Goal: Check status: Check status

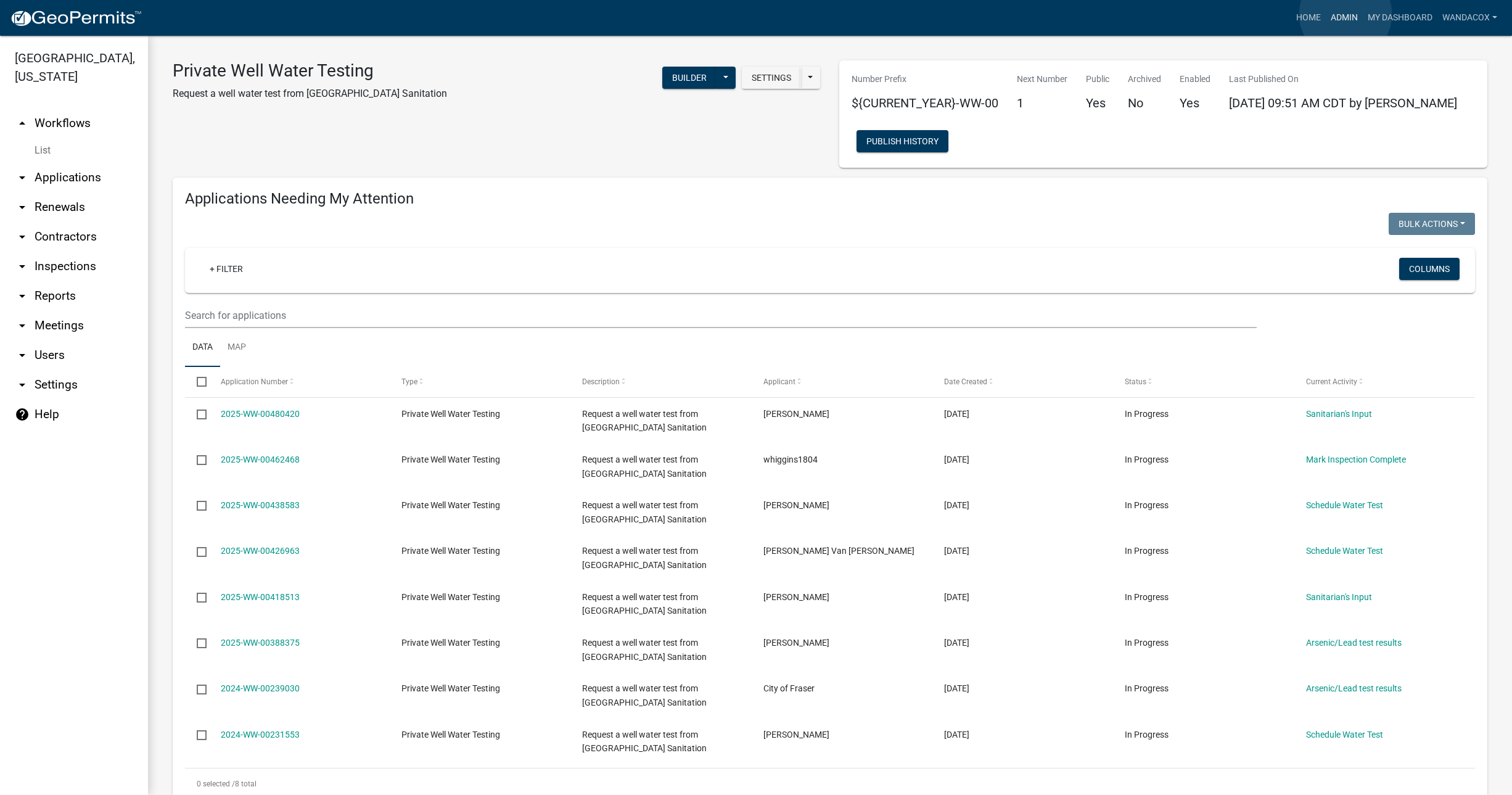
click at [1346, 14] on link "Admin" at bounding box center [1344, 18] width 37 height 24
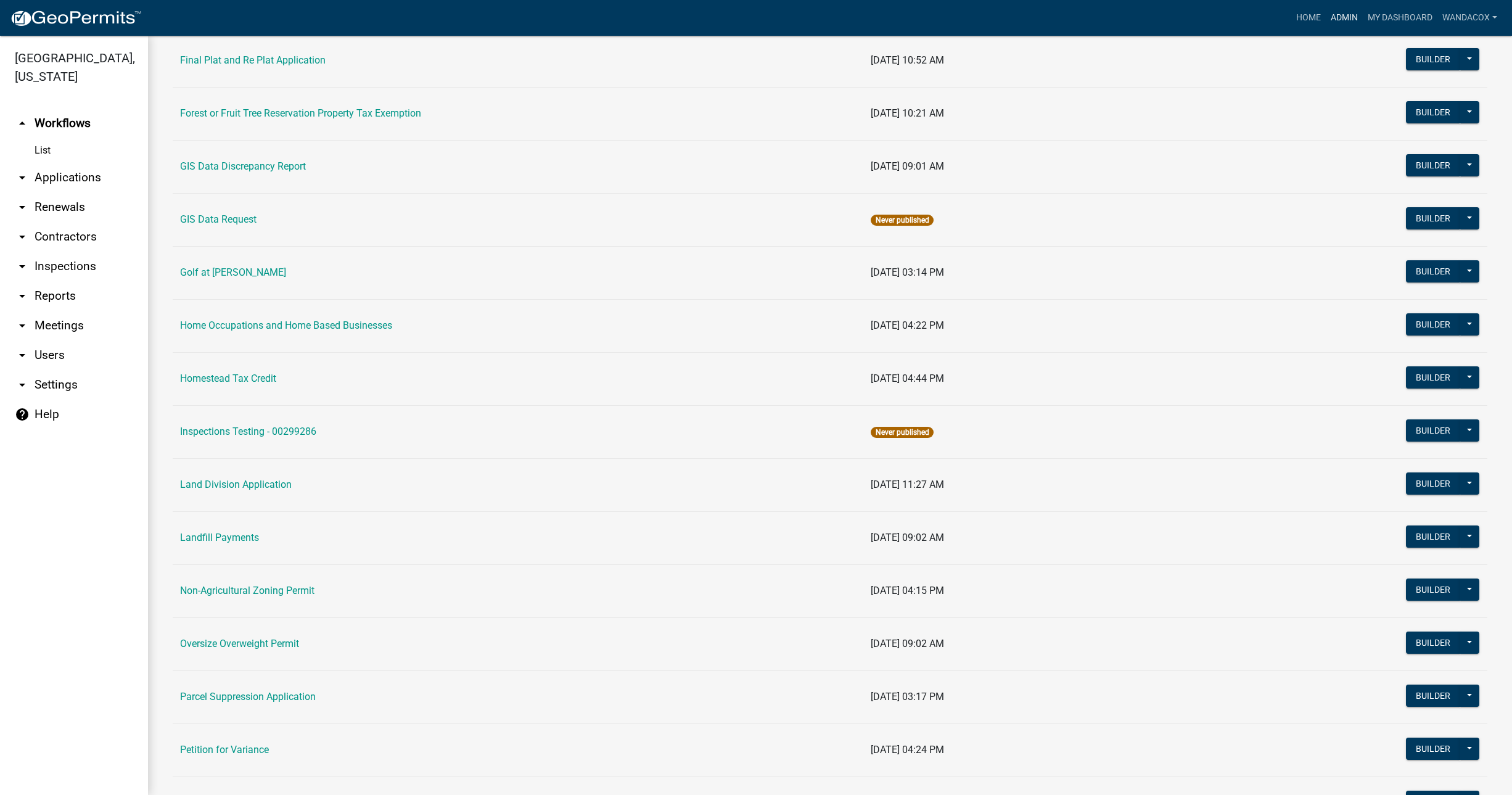
scroll to position [694, 0]
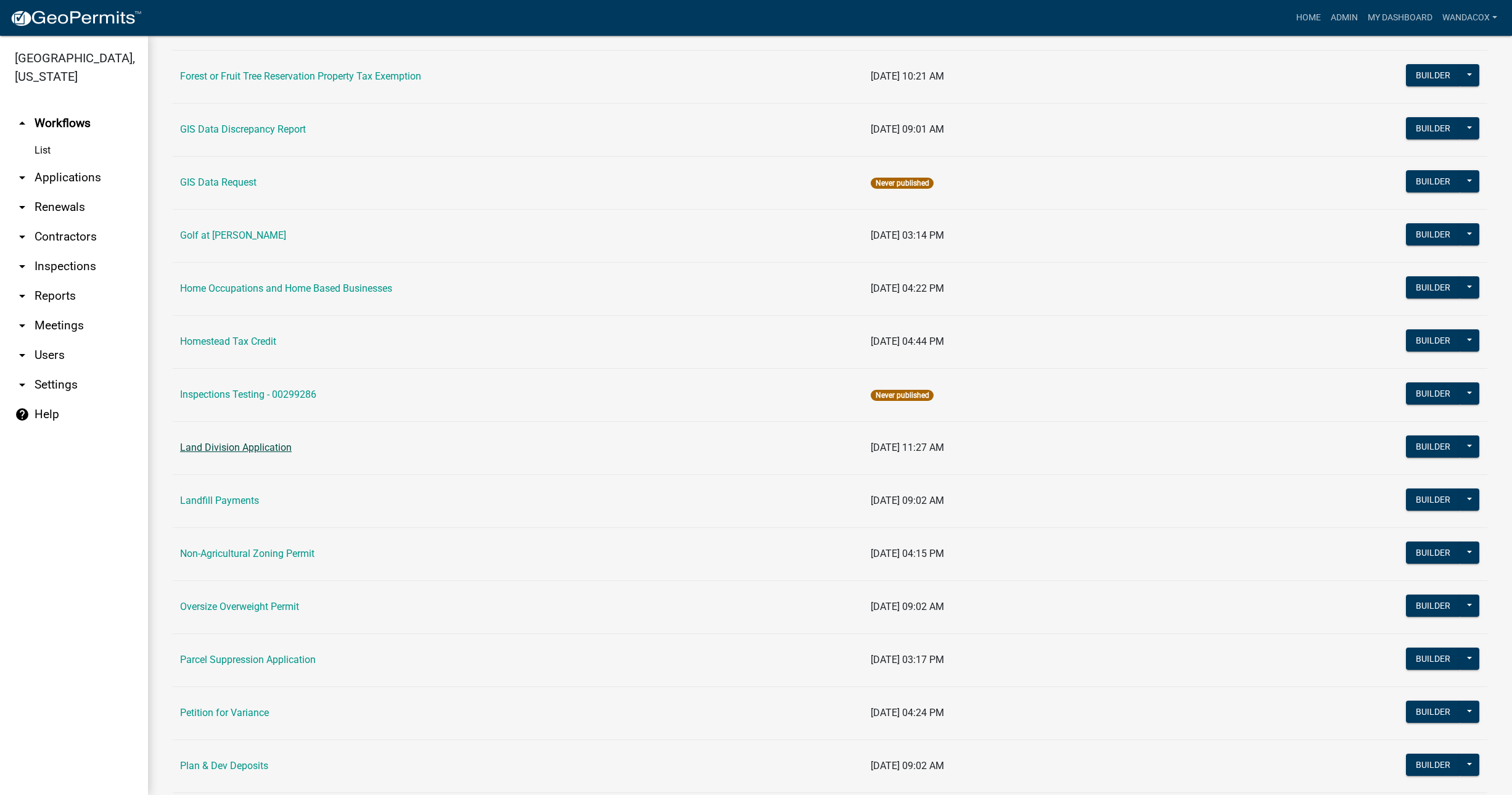
click at [245, 445] on link "Land Division Application" at bounding box center [236, 447] width 111 height 12
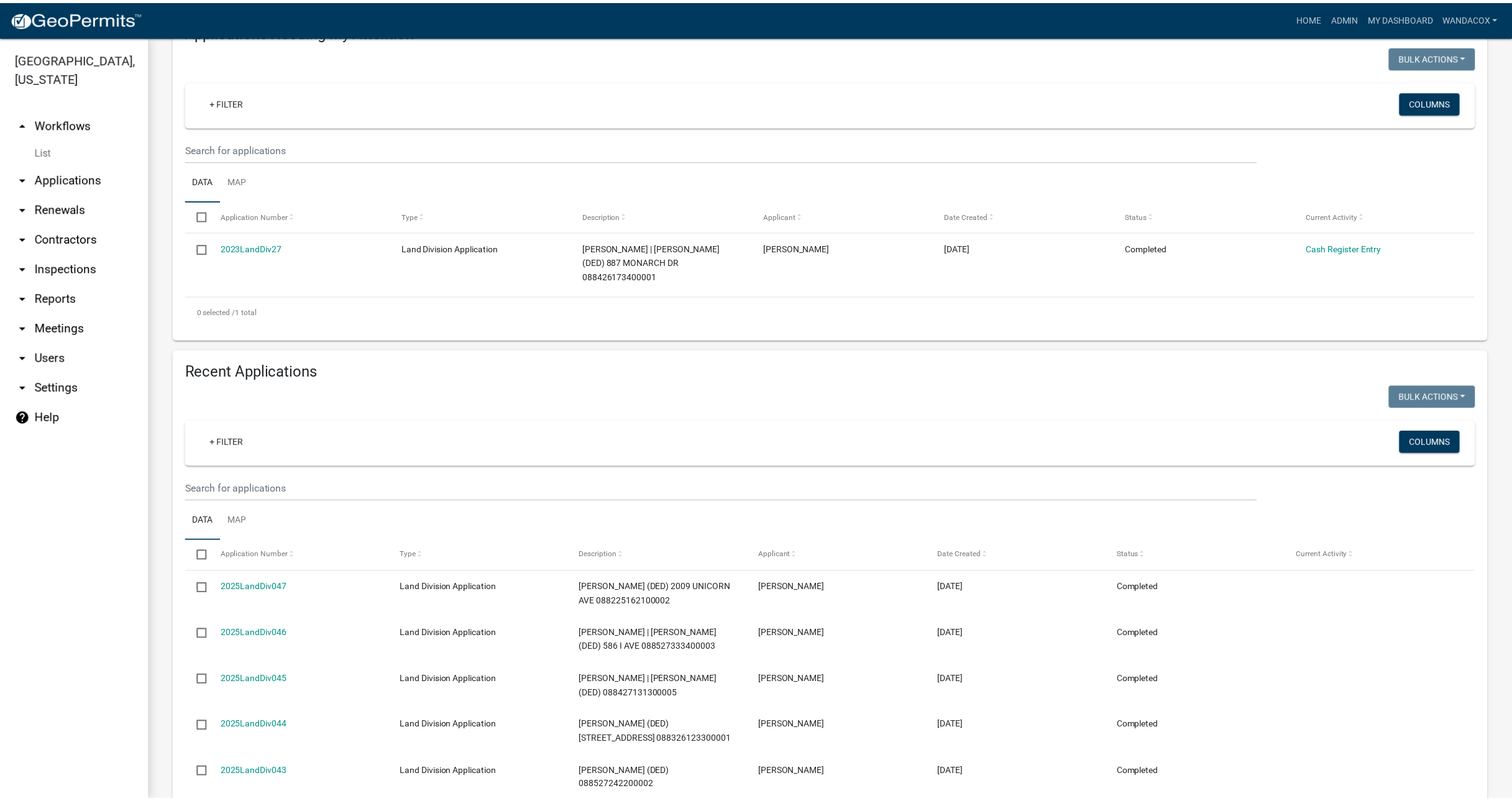
scroll to position [233, 0]
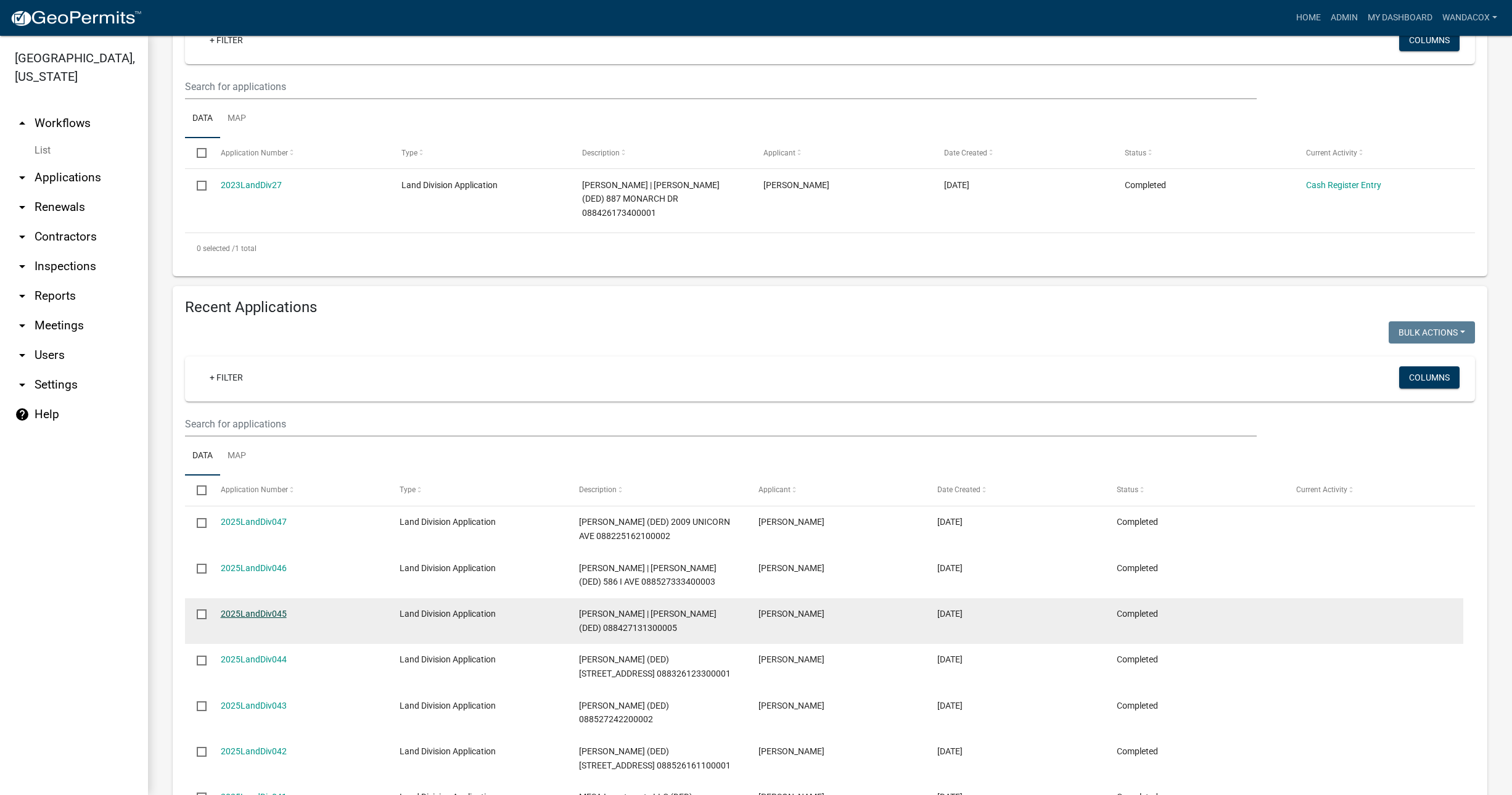
click at [253, 609] on link "2025LandDiv045" at bounding box center [254, 614] width 66 height 10
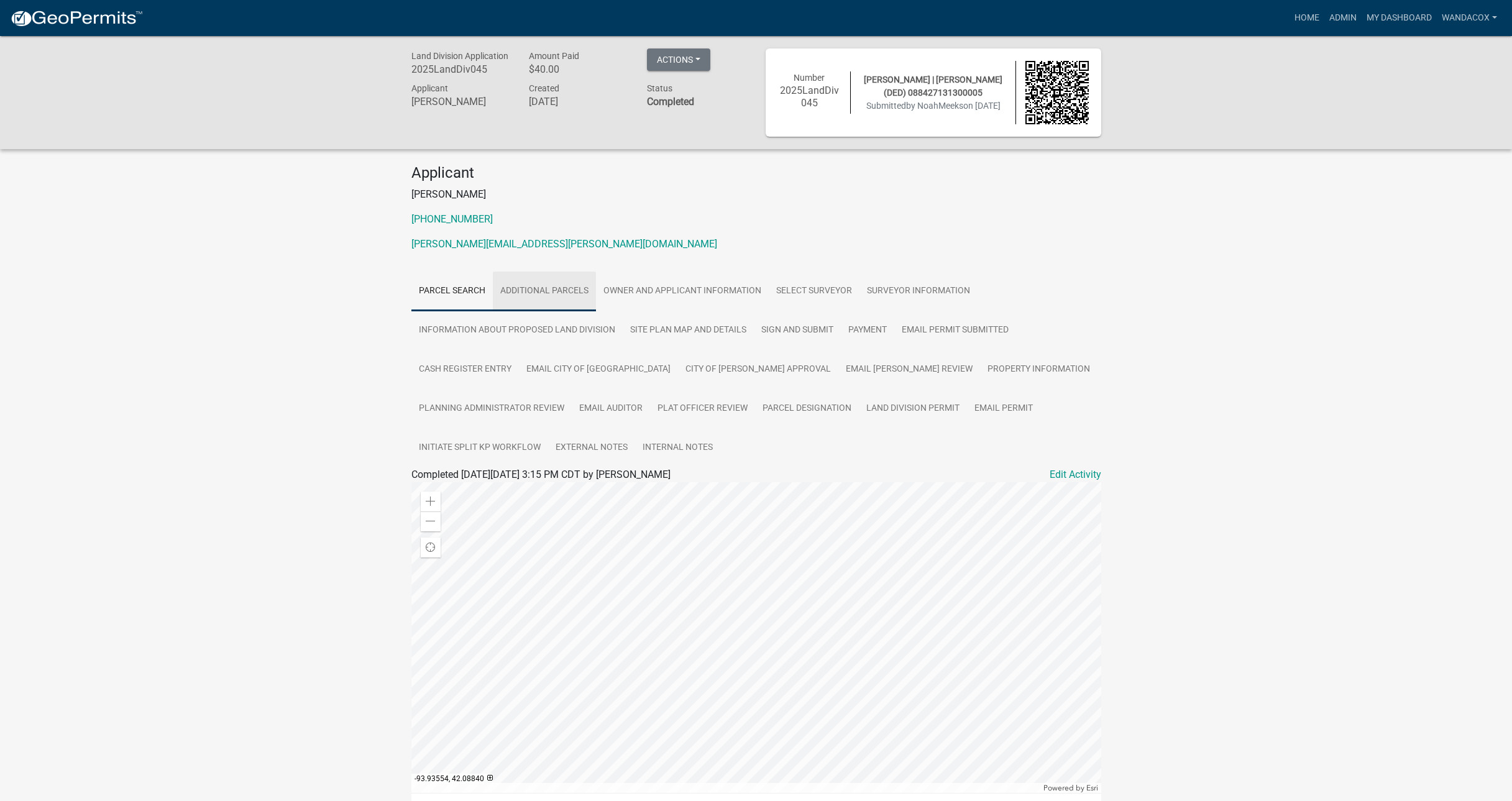
click at [548, 284] on link "Additional Parcels" at bounding box center [544, 291] width 103 height 39
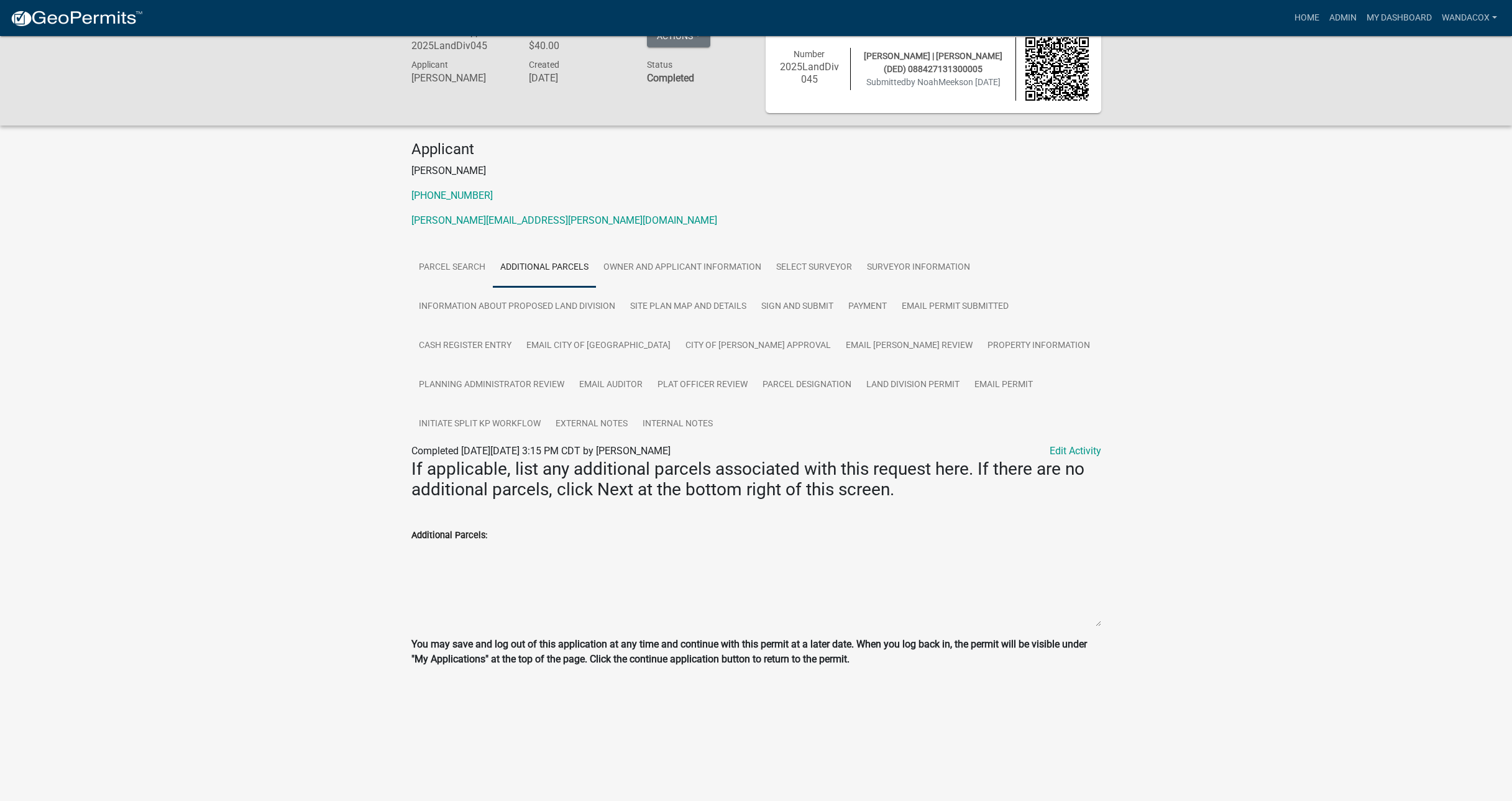
scroll to position [36, 0]
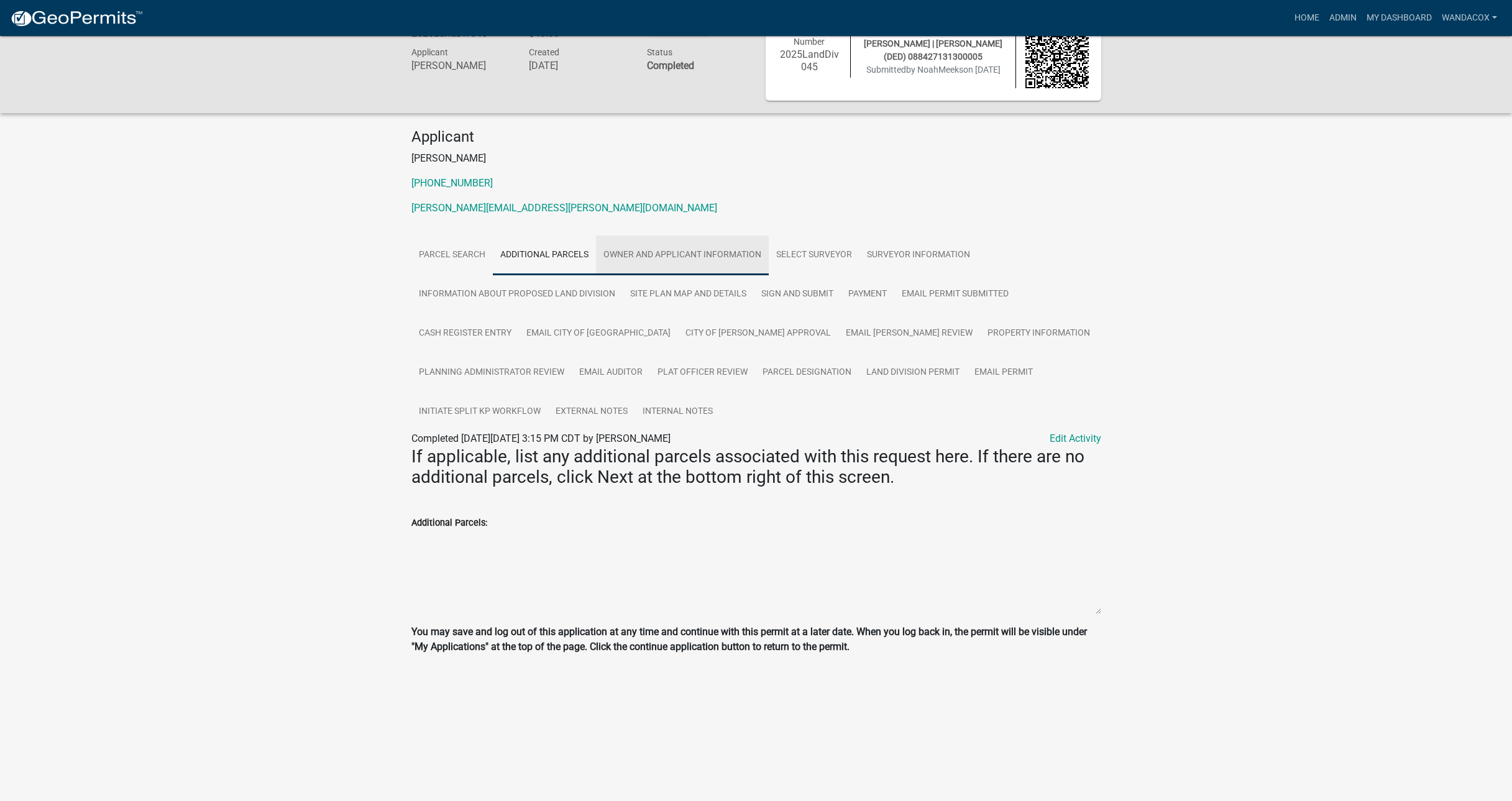
click at [686, 251] on link "Owner and Applicant Information" at bounding box center [683, 255] width 173 height 39
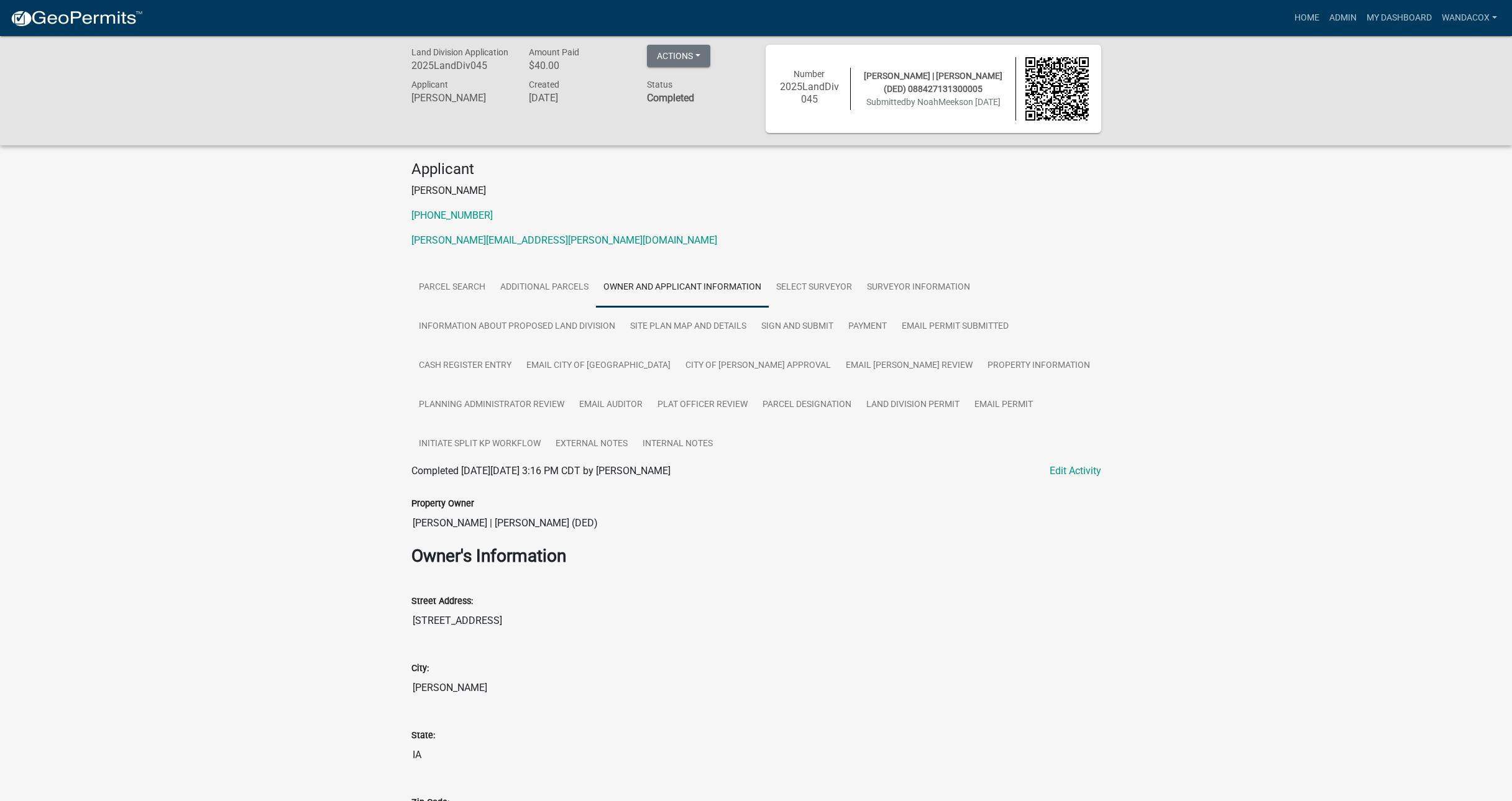
scroll to position [0, 0]
click at [819, 284] on link "Select Surveyor" at bounding box center [814, 291] width 91 height 39
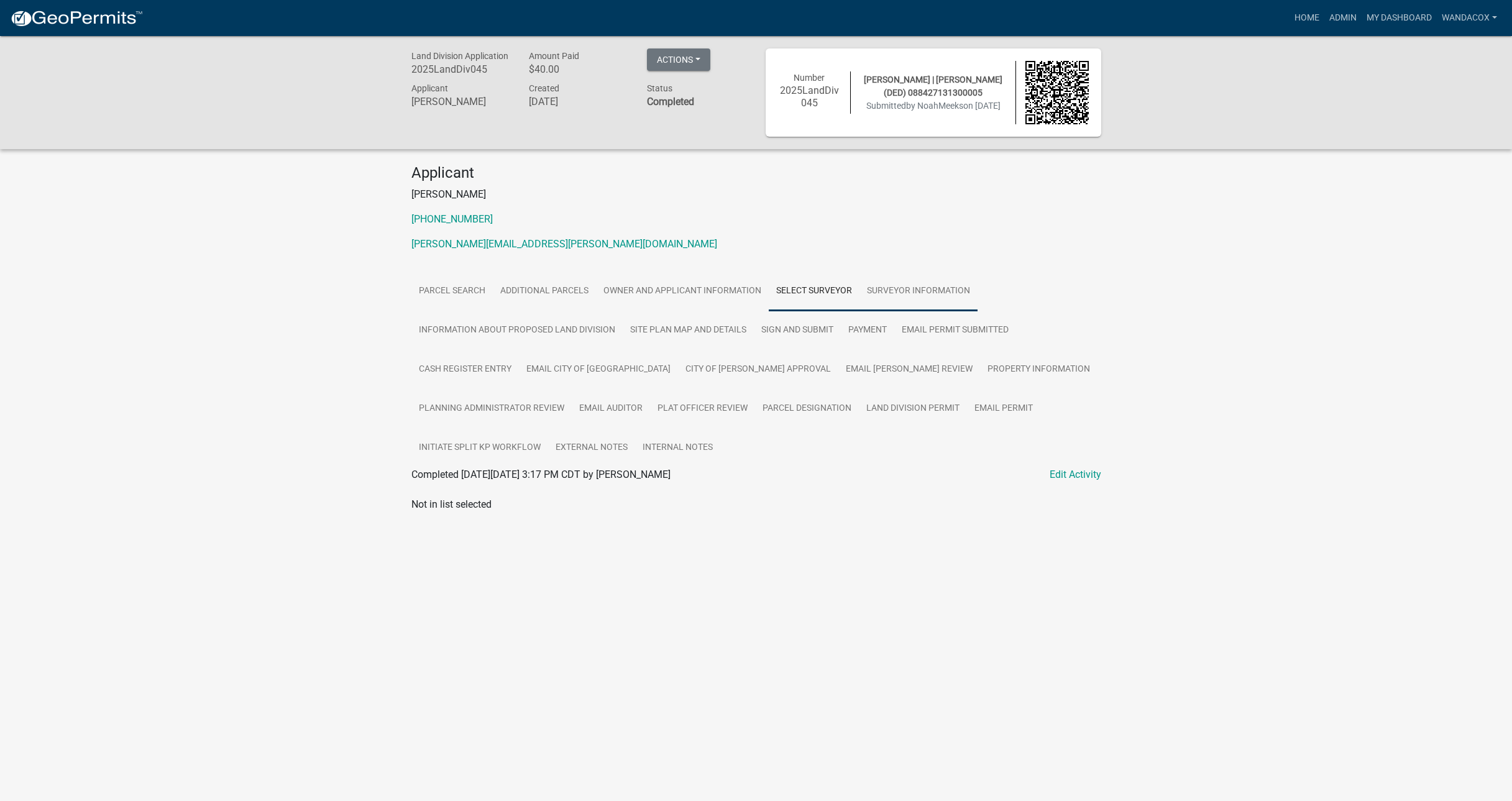
click at [901, 285] on link "Surveyor Information" at bounding box center [918, 291] width 118 height 39
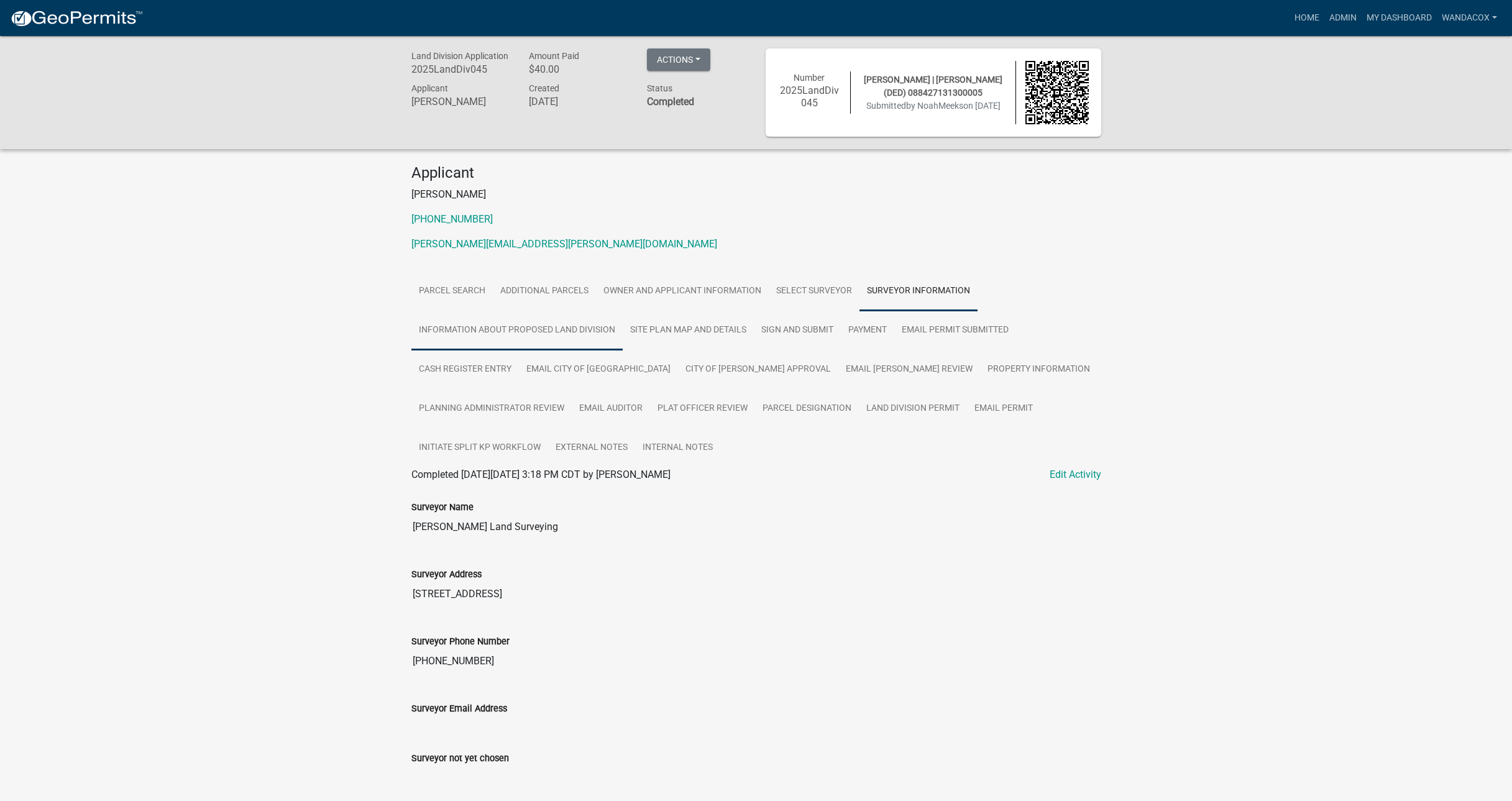
click at [483, 322] on link "Information about proposed land division" at bounding box center [517, 330] width 212 height 39
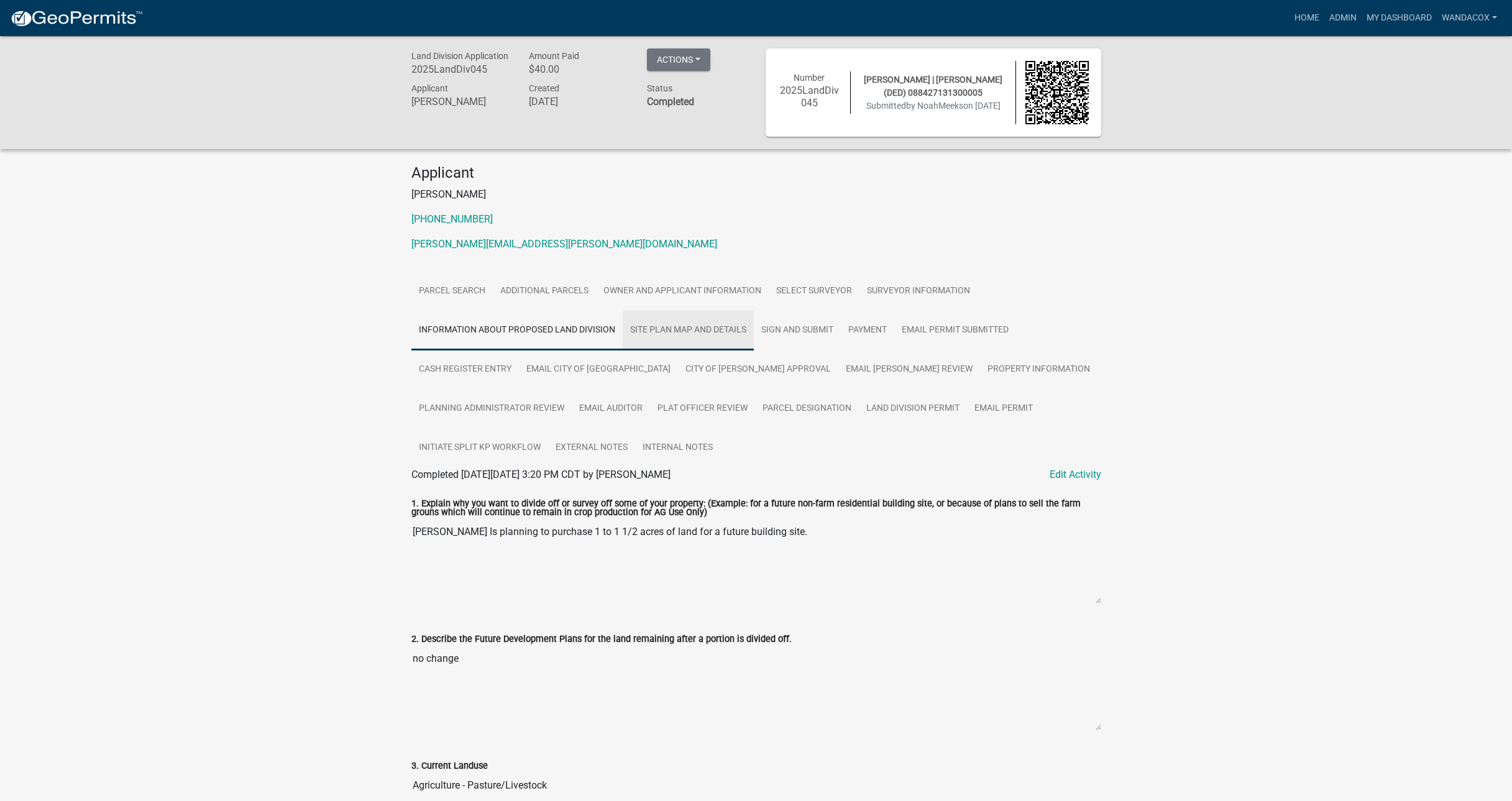
click at [669, 328] on link "Site Plan Map and Details" at bounding box center [688, 330] width 131 height 39
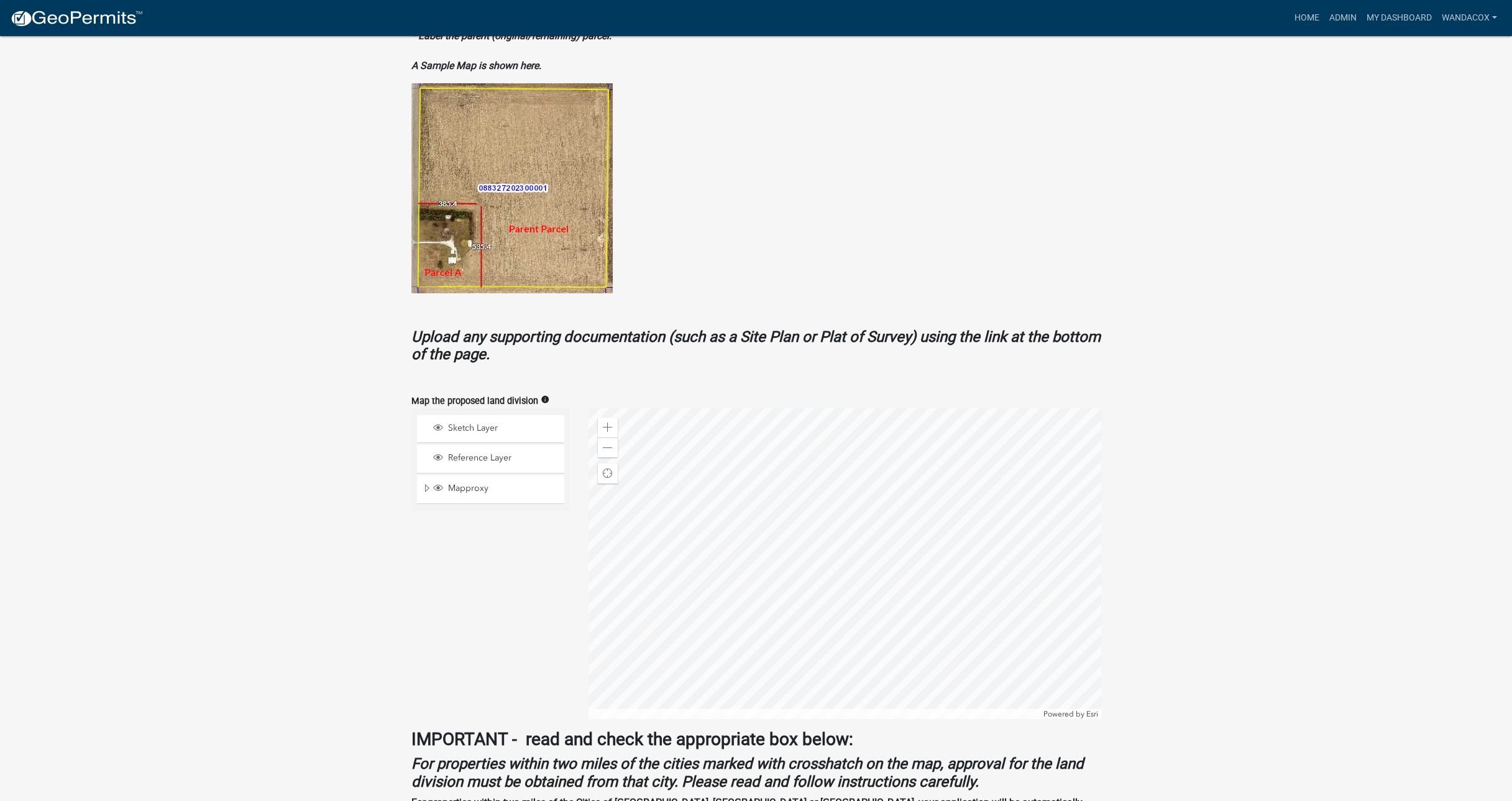
scroll to position [543, 0]
click at [604, 453] on div "Zoom out" at bounding box center [607, 446] width 20 height 20
click at [628, 556] on div at bounding box center [844, 562] width 513 height 310
